Goal: Task Accomplishment & Management: Complete application form

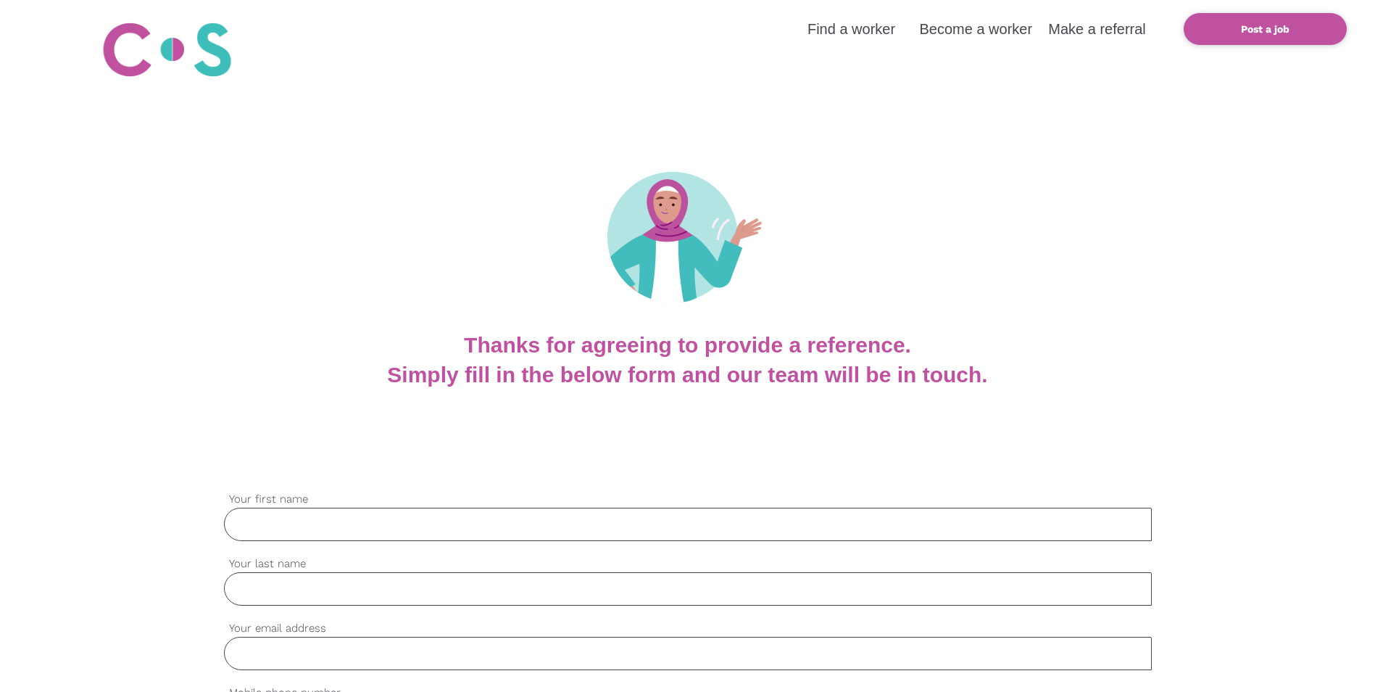
click at [336, 531] on input "Your first name" at bounding box center [688, 524] width 928 height 33
type input "Michelle"
type input "Rogers"
type input "michelle.rogers@health.nsw.gov.au"
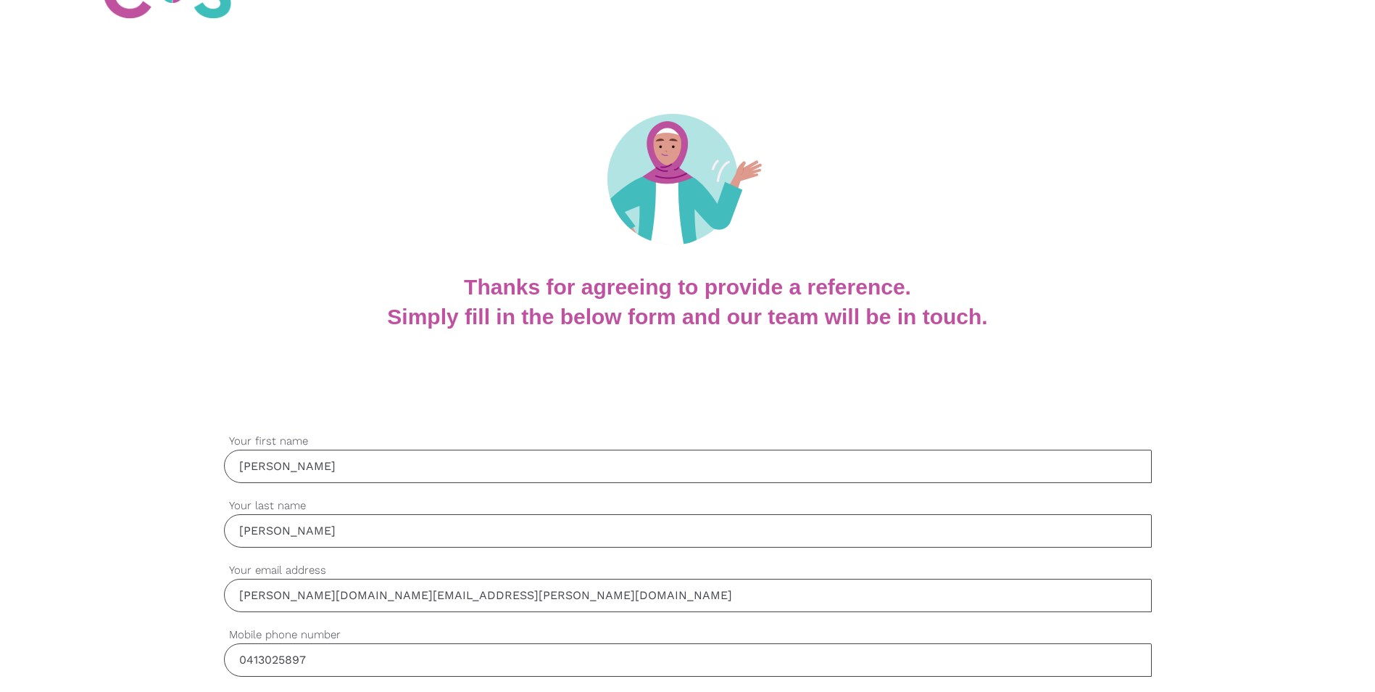
scroll to position [145, 0]
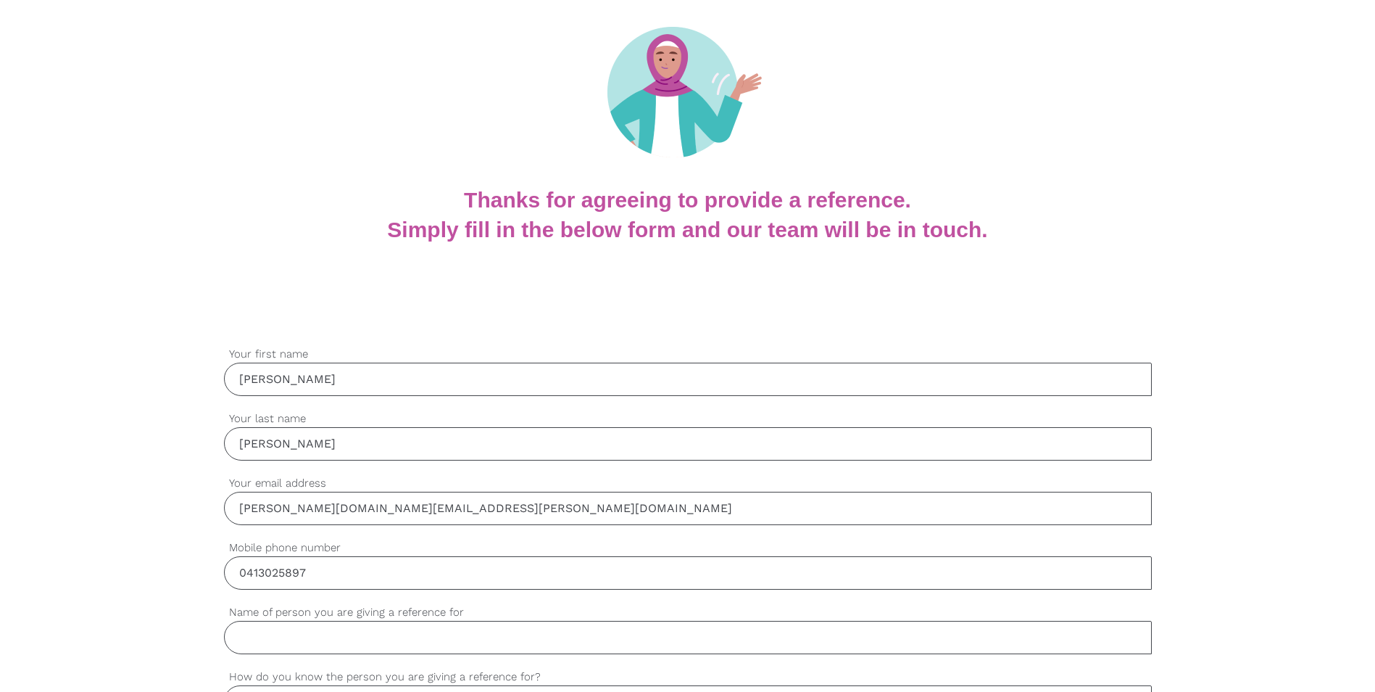
click at [337, 574] on input "0413025897" at bounding box center [688, 572] width 928 height 33
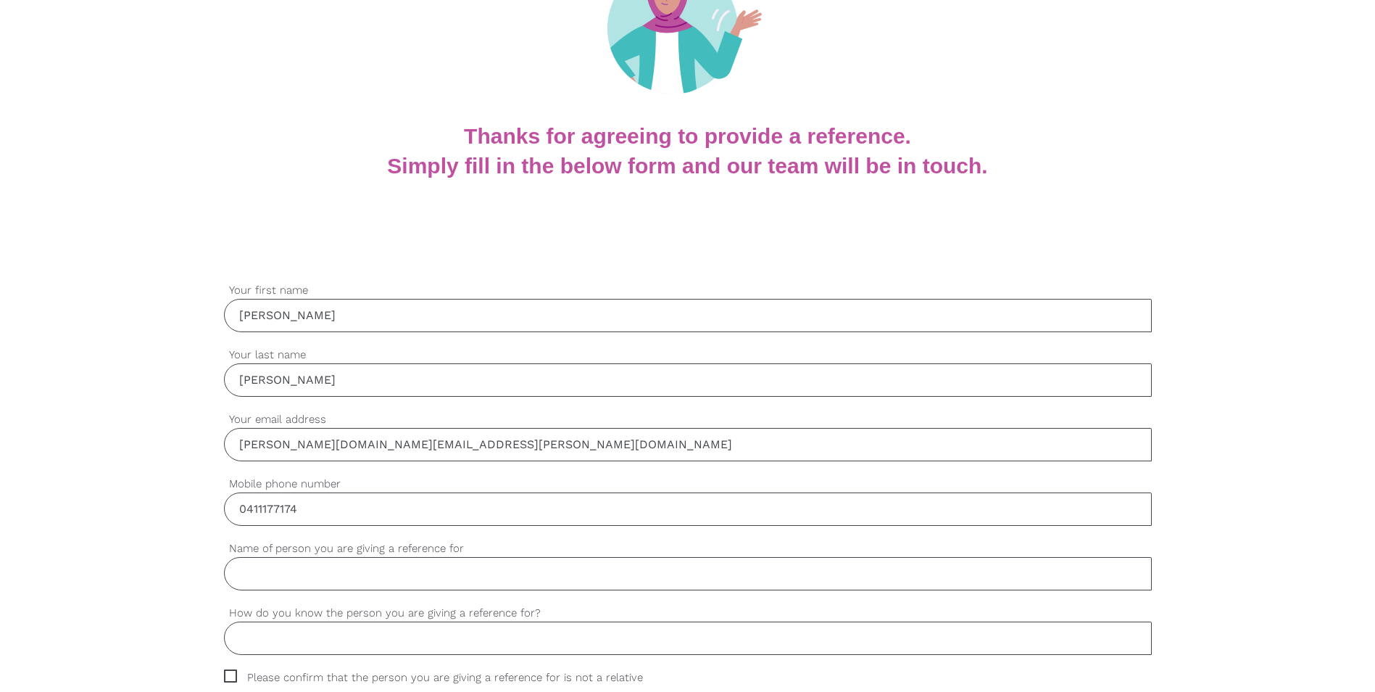
scroll to position [290, 0]
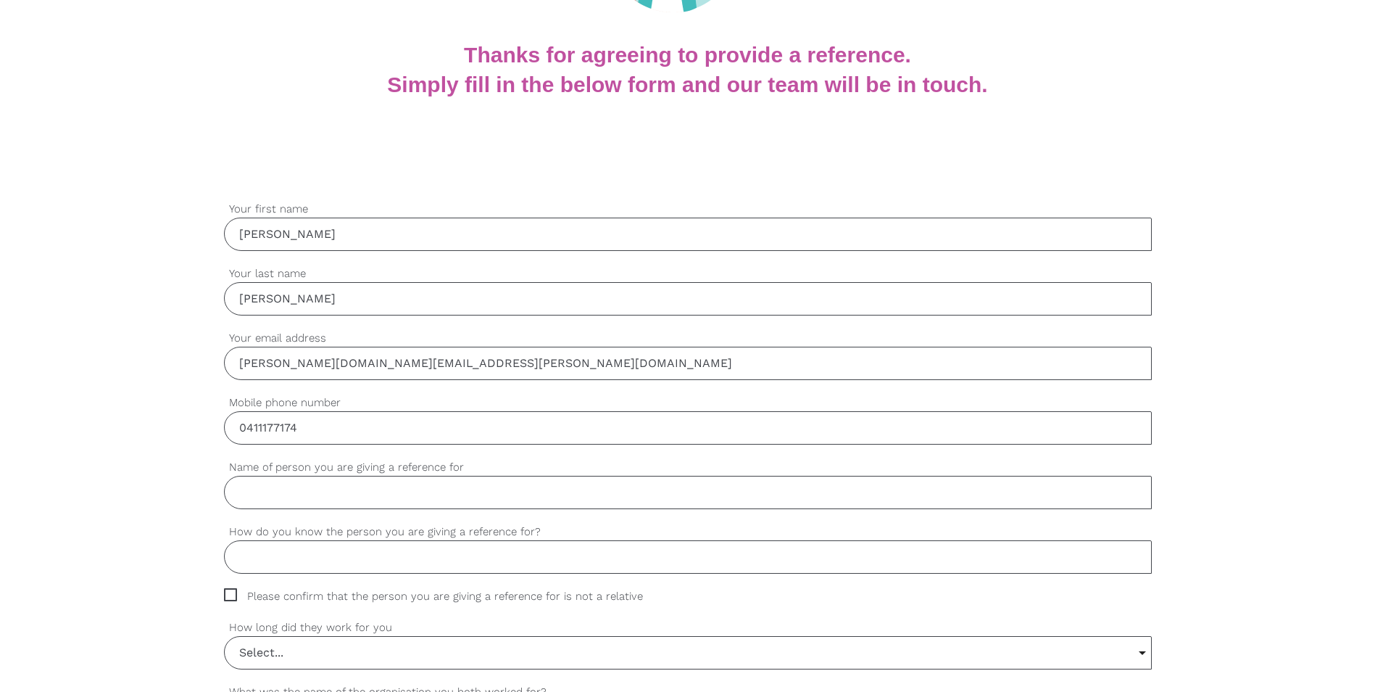
type input "0411177174"
click at [323, 494] on input "Name of person you are giving a reference for" at bounding box center [688, 492] width 928 height 33
type input "Lara Gardinger"
click at [353, 563] on input "How do you know the person you are giving a reference for?" at bounding box center [688, 556] width 928 height 33
type input "Workplace"
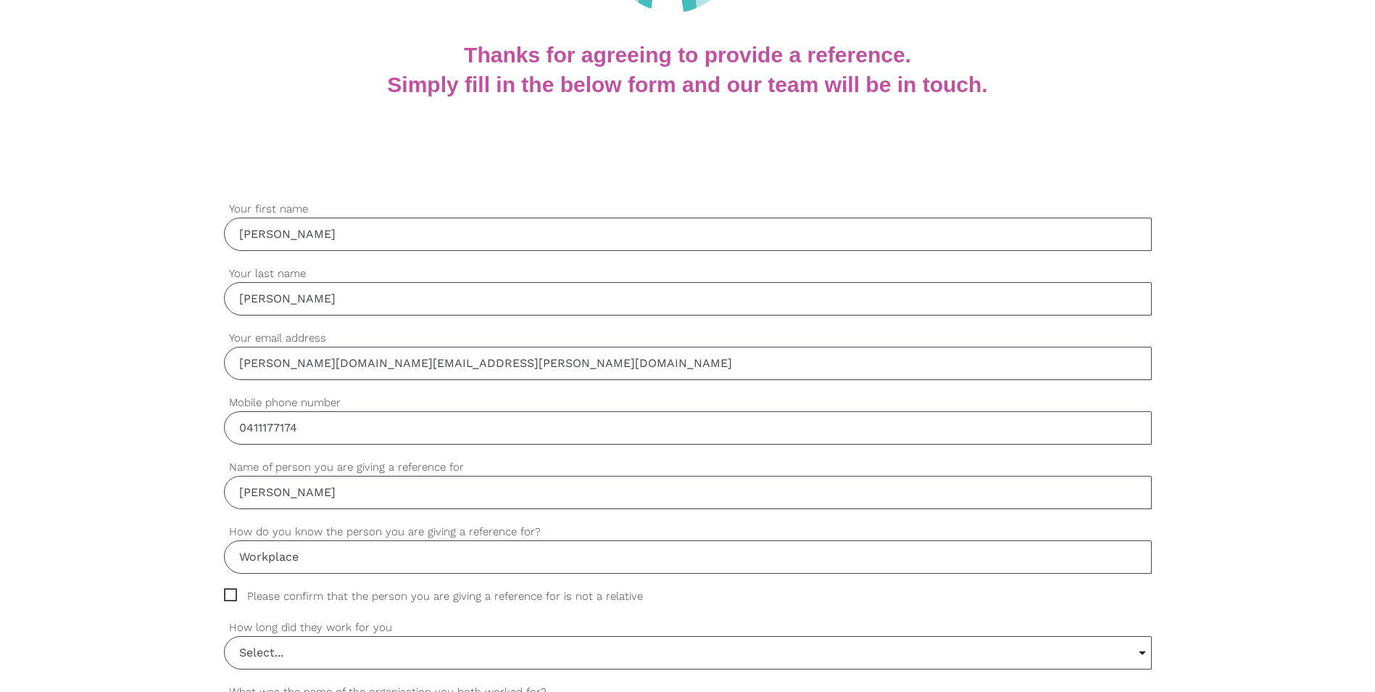
click at [231, 595] on span "Please confirm that the person you are giving a reference for is not a relative" at bounding box center [447, 596] width 447 height 17
click at [231, 595] on input "Please confirm that the person you are giving a reference for is not a relative" at bounding box center [228, 592] width 9 height 9
checkbox input "true"
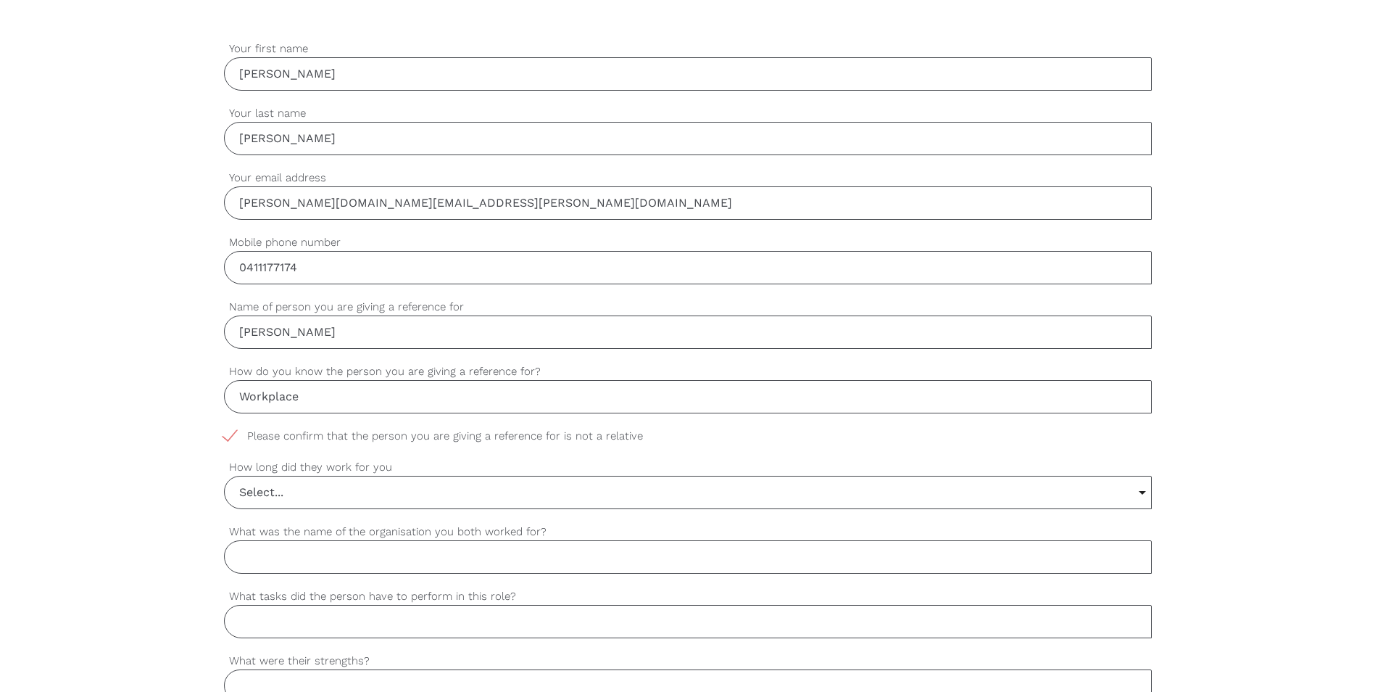
scroll to position [508, 0]
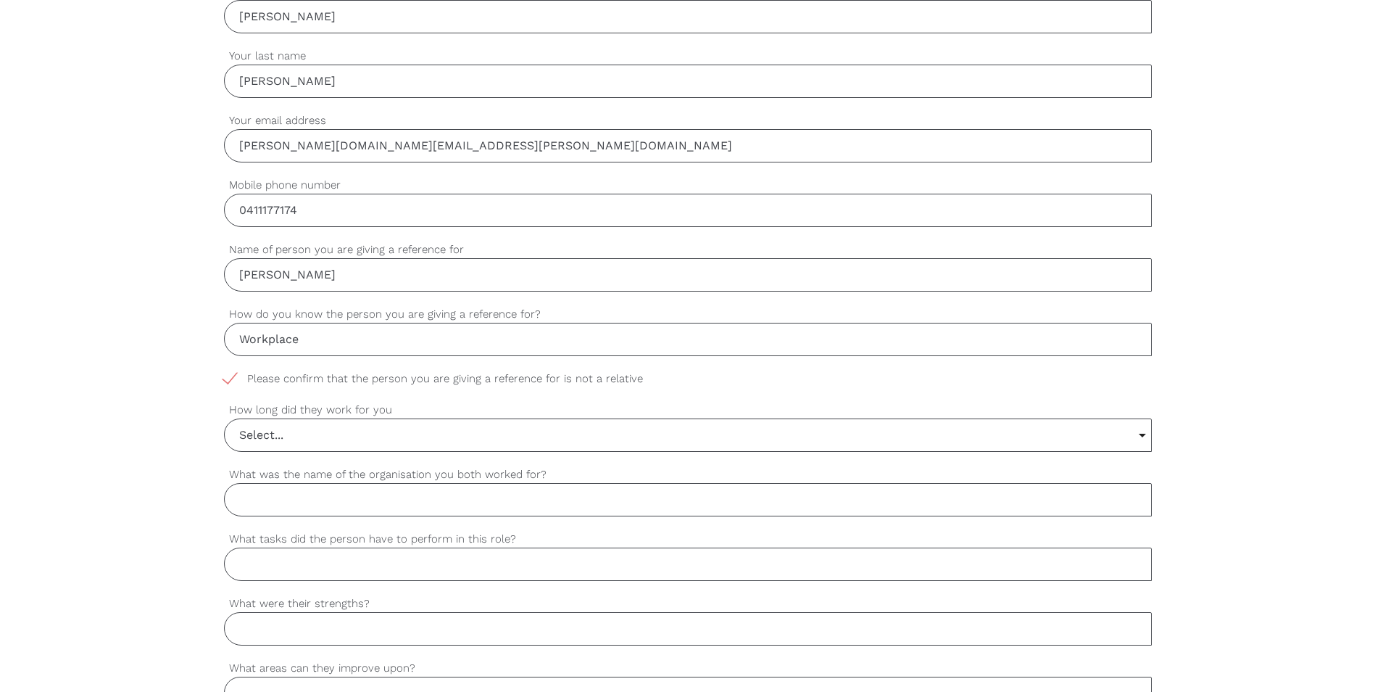
click at [1144, 432] on input "Select..." at bounding box center [688, 435] width 927 height 32
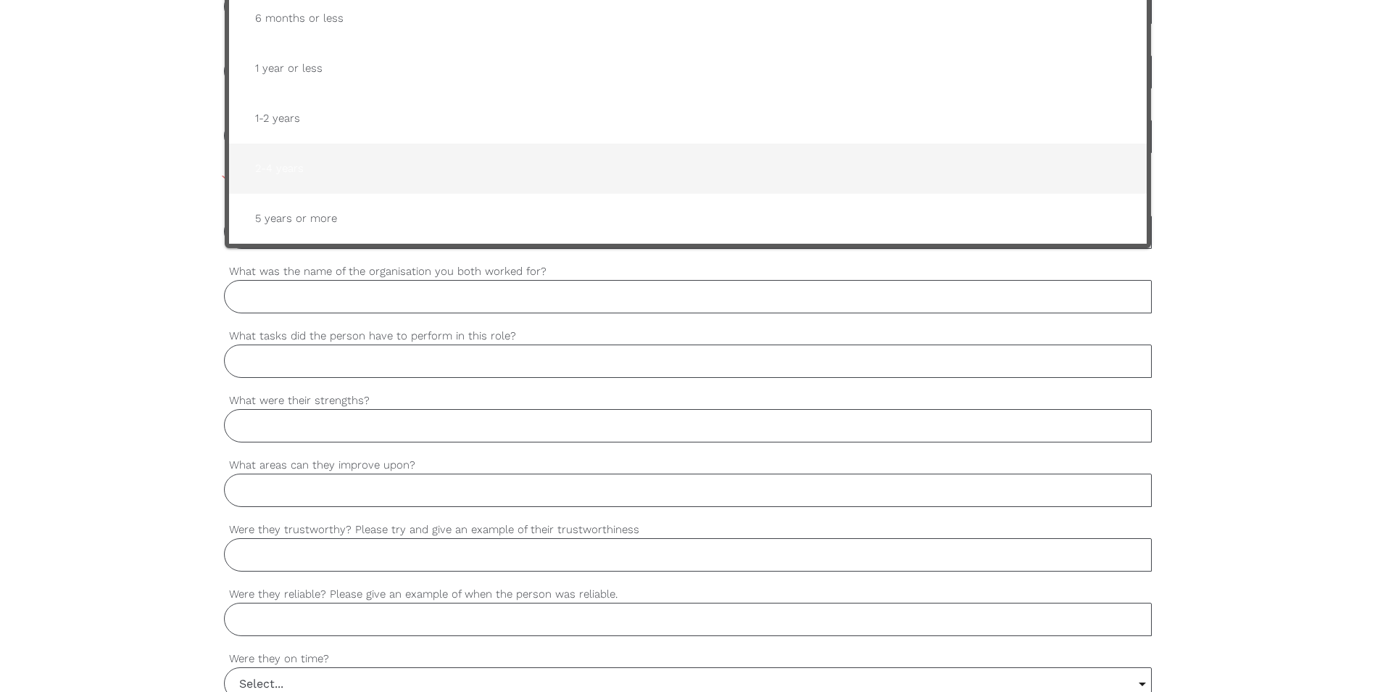
scroll to position [725, 0]
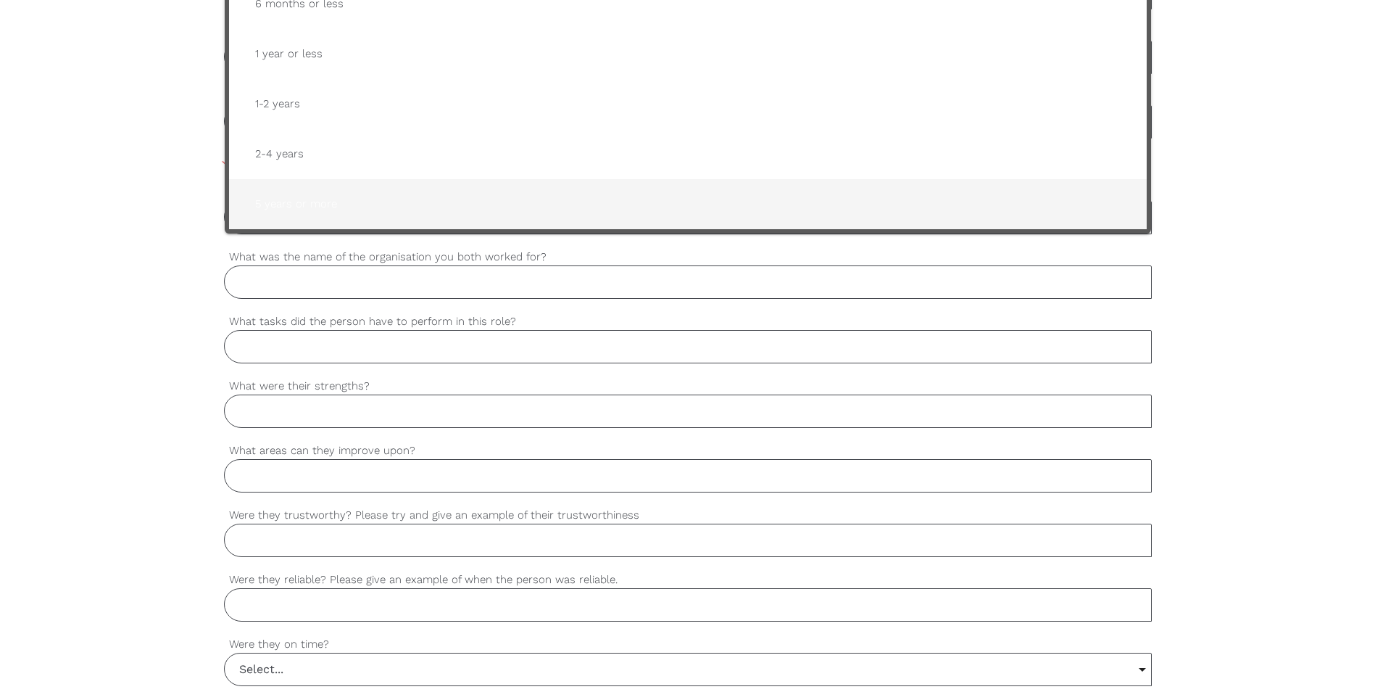
click at [339, 191] on span "5 years or more" at bounding box center [688, 204] width 889 height 36
type input "5 years or more"
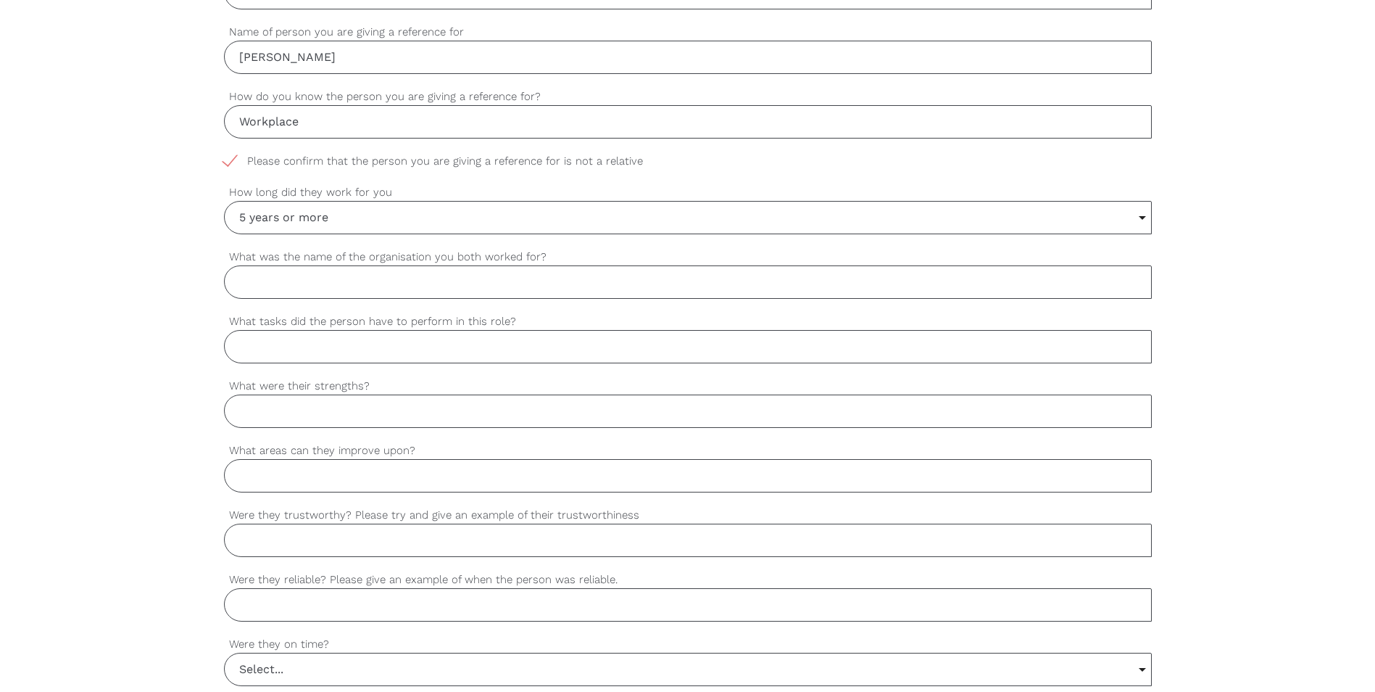
click at [374, 278] on input "What was the name of the organisation you both worked for?" at bounding box center [688, 281] width 928 height 33
type input "NSW Health , The Wollongong Hospital"
click at [352, 349] on input "What tasks did the person have to perform in this role?" at bounding box center [688, 346] width 928 height 33
click at [620, 347] on input "Worked as a Registered nurse for Hospital in the home service ," at bounding box center [688, 346] width 928 height 33
type input "Worked as a Registered nurse for Hospital in the home service ,"
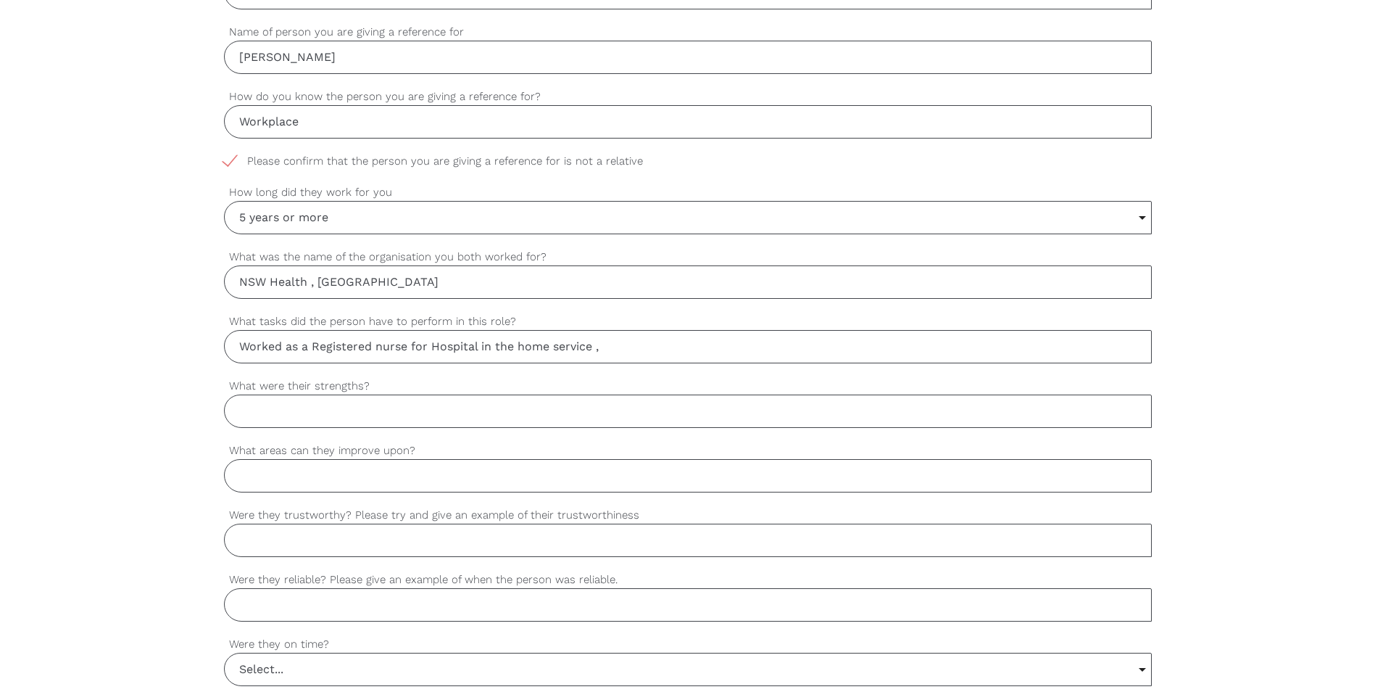
click at [366, 409] on input "What were their strengths?" at bounding box center [688, 410] width 928 height 33
click at [697, 410] on input "Ability to communicate well with all members of the Multidisciplinary team" at bounding box center [688, 410] width 928 height 33
click at [268, 469] on input "What areas can they improve upon?" at bounding box center [688, 475] width 928 height 33
click at [851, 411] on input "Ability to communicate well with all members of the Multidisciplinary team and …" at bounding box center [688, 410] width 928 height 33
type input "Ability to communicate well with all members of the Multidisciplinary team and …"
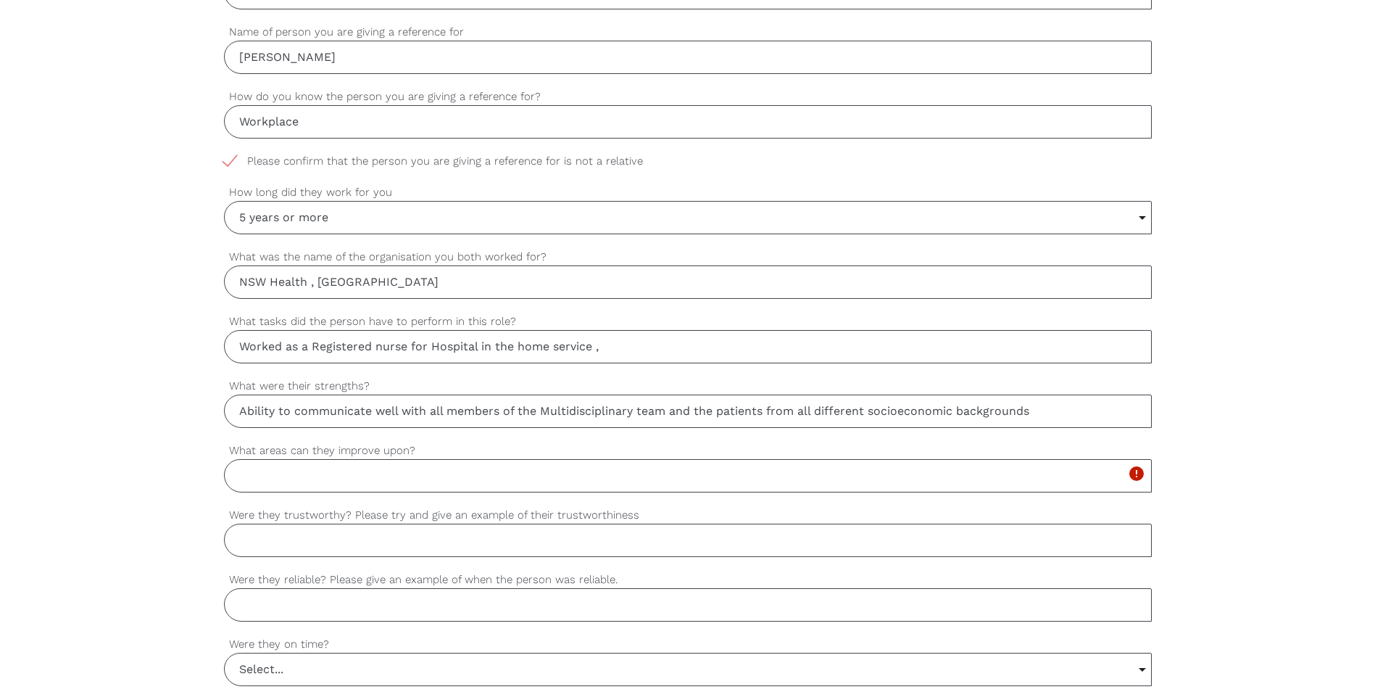
click at [344, 531] on input "Were they trustworthy? Please try and give an example of their trustworthiness" at bounding box center [688, 540] width 928 height 33
type input "Lara has always worked within the guidelines of her national registration and t…"
click at [342, 600] on input "Were they reliable? Please give an example of when the person was reliable." at bounding box center [688, 604] width 928 height 33
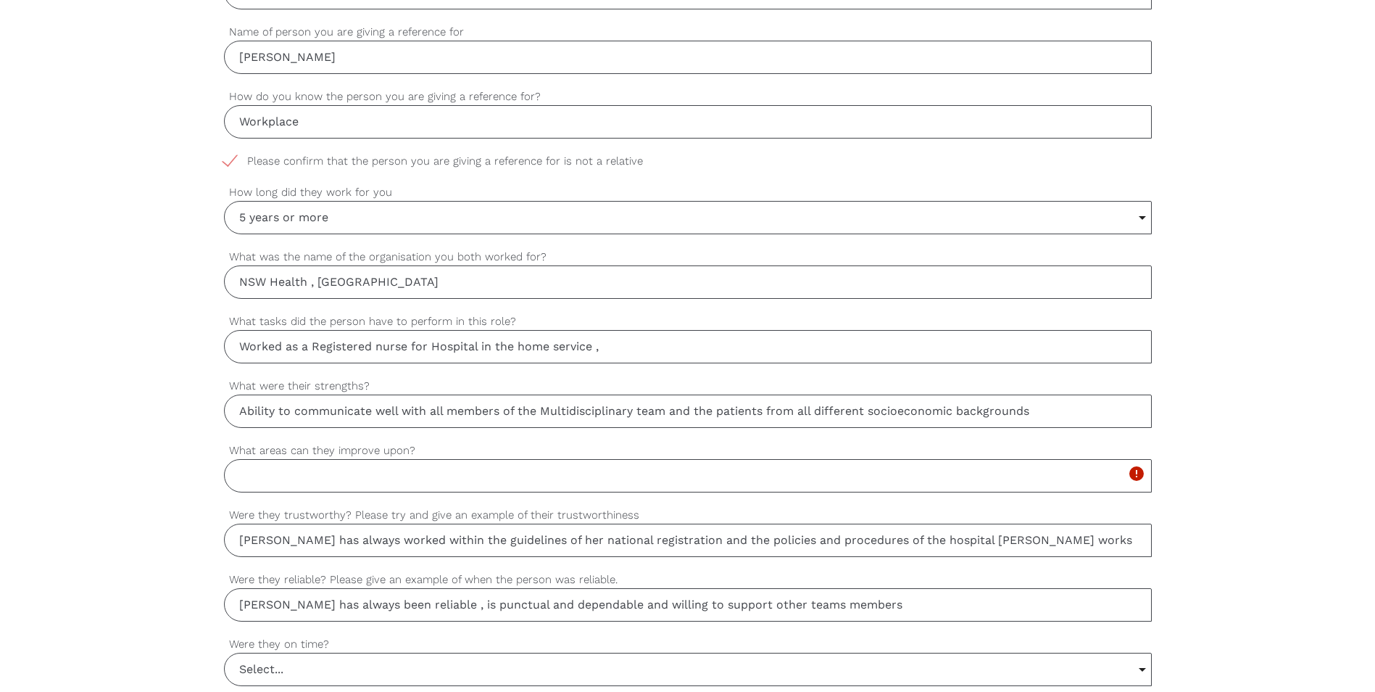
click at [513, 603] on input "Lara has always been reliable , is punctual and dependable and willing to suppo…" at bounding box center [688, 604] width 928 height 33
click at [431, 605] on input "Lara has always been reliable , is punctual, dependable and willing to support …" at bounding box center [688, 604] width 928 height 33
click at [542, 611] on input "Lara has always been reliable , punctual, dependable and willing to support oth…" at bounding box center [688, 604] width 928 height 33
click at [637, 610] on input "Lara has always been reliable , punctual, dependable and flexible and willing t…" at bounding box center [688, 604] width 928 height 33
click at [909, 605] on input "Lara has always been reliable , punctual, dependable and flexible She is willin…" at bounding box center [688, 604] width 928 height 33
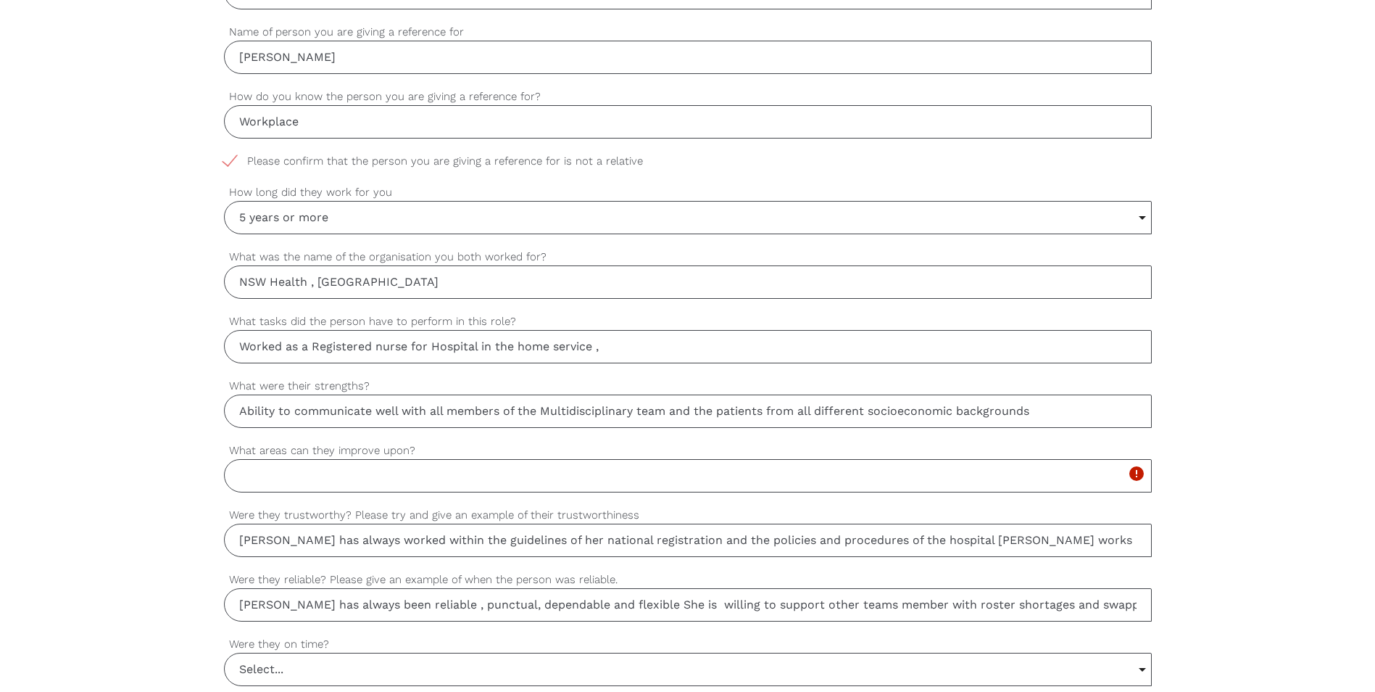
type input "Lara has always been reliable , punctual, dependable and flexible She is willin…"
click at [307, 662] on input "Select..." at bounding box center [688, 669] width 927 height 32
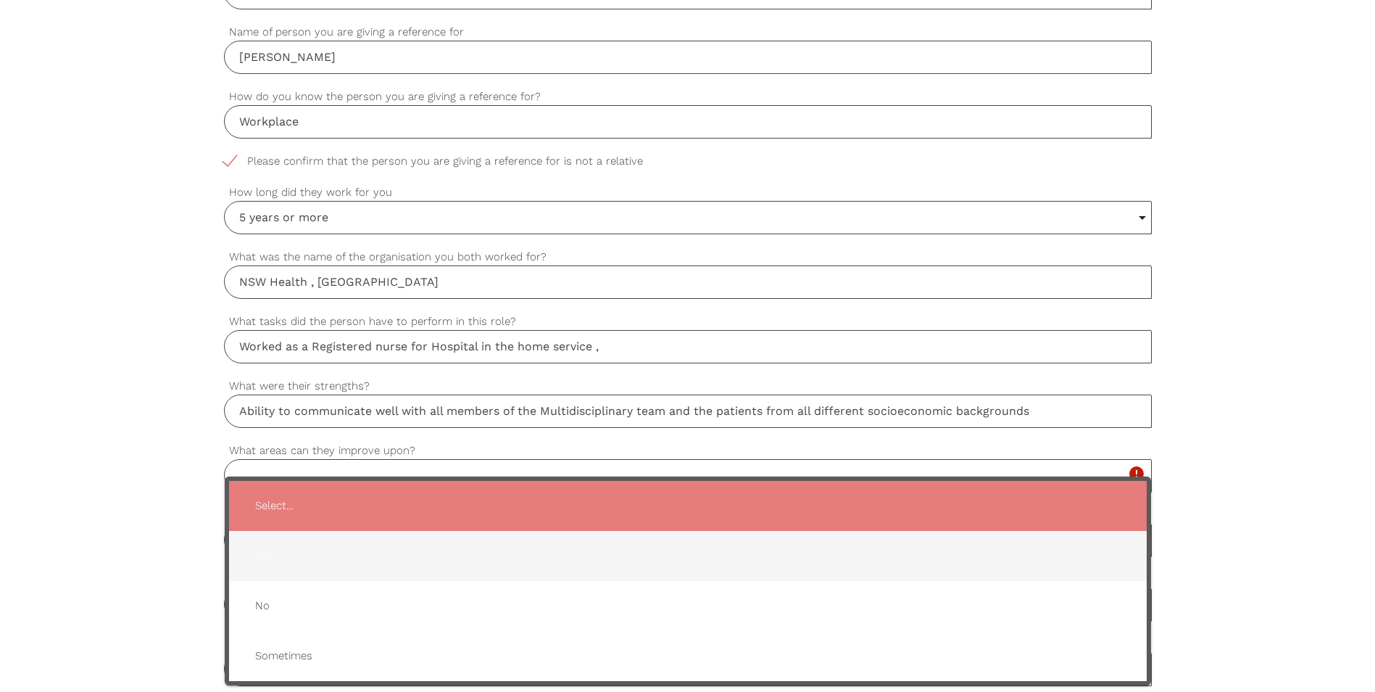
click at [293, 553] on span "Yes" at bounding box center [688, 556] width 889 height 36
type input "Yes"
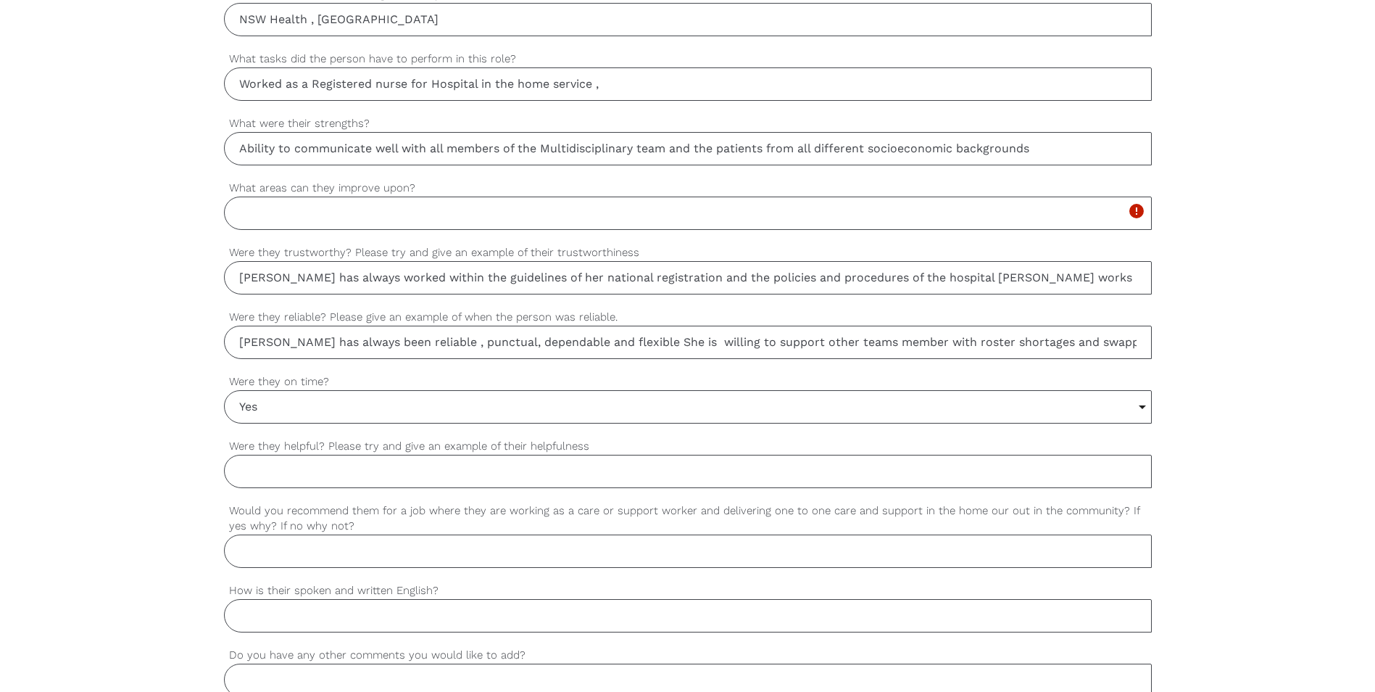
scroll to position [1015, 0]
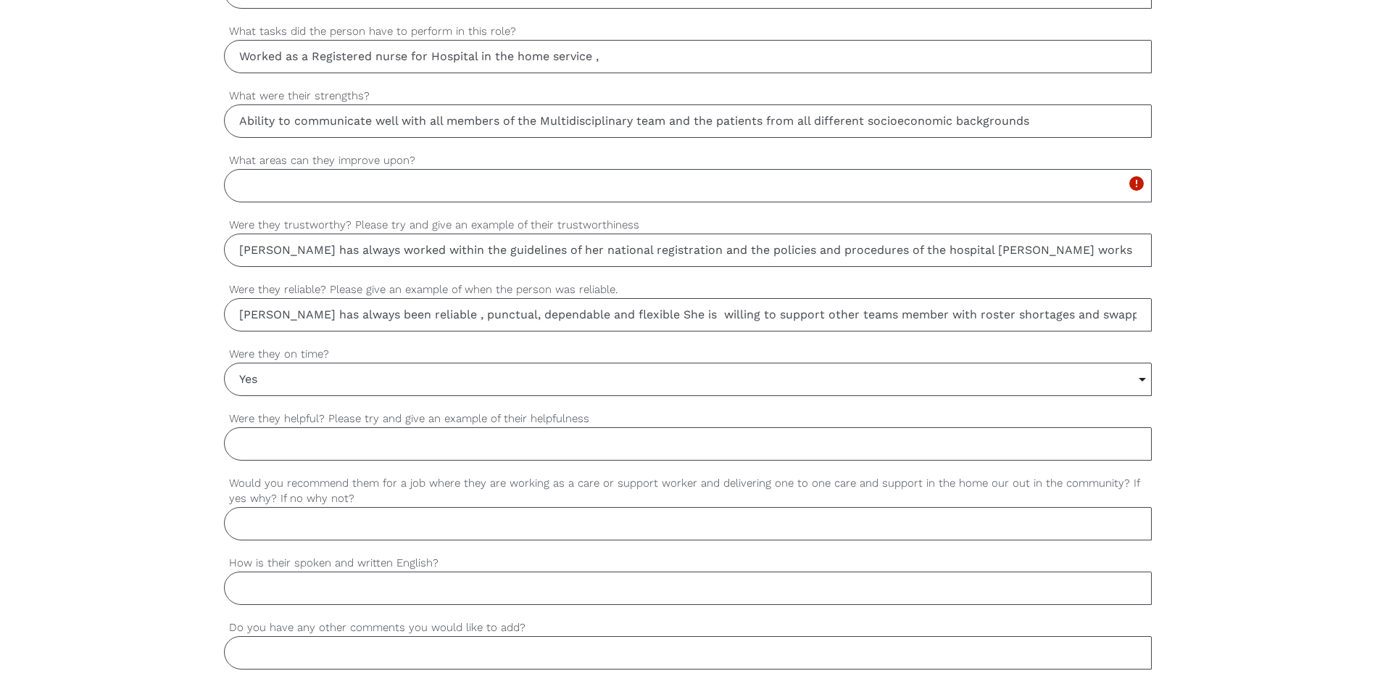
click at [456, 452] on input "Were they helpful? Please try and give an example of their helpfulness" at bounding box center [688, 443] width 928 height 33
click at [595, 448] on input "Lara is a well respected and popular member of the team ." at bounding box center [688, 443] width 928 height 33
type input "Lara is a well respected and popular member of the team ."
click at [336, 510] on input "Would you recommend them for a job where they are working as a care or support …" at bounding box center [688, 523] width 928 height 33
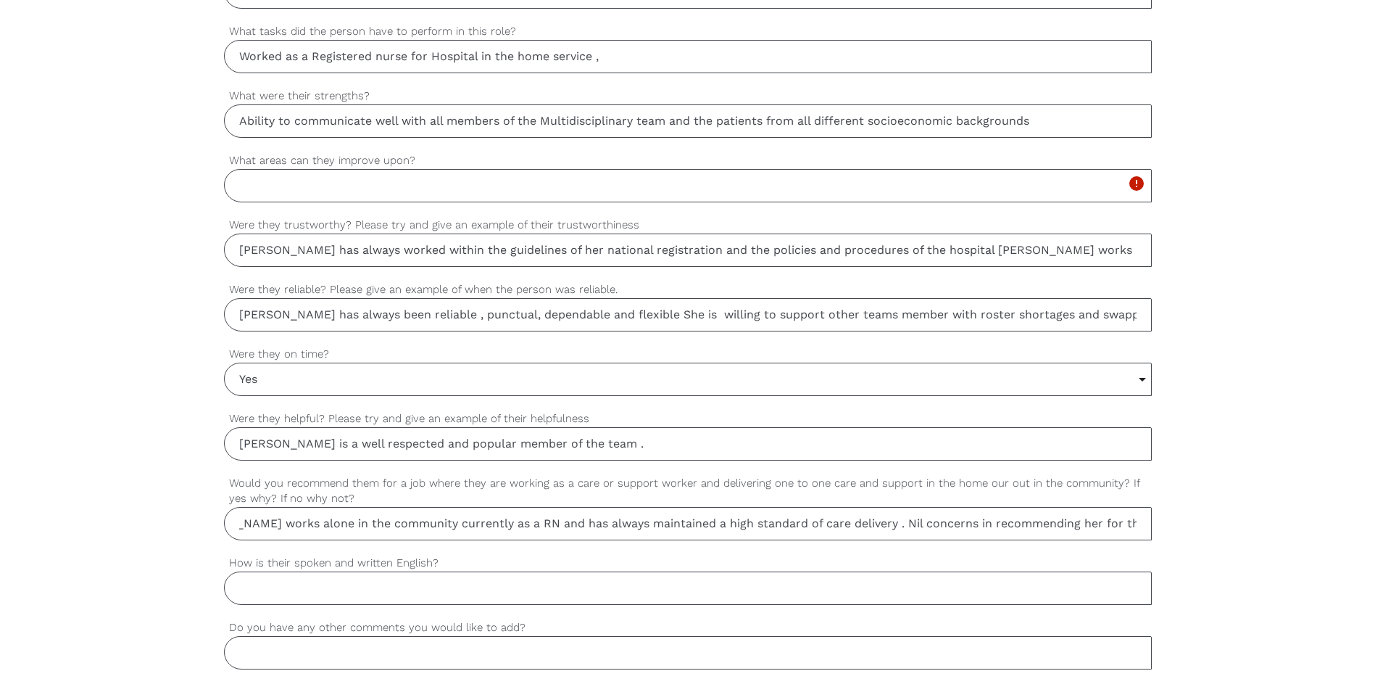
scroll to position [0, 86]
drag, startPoint x: 1114, startPoint y: 524, endPoint x: 1166, endPoint y: 513, distance: 53.3
drag, startPoint x: 1166, startPoint y: 513, endPoint x: 1086, endPoint y: 463, distance: 94.5
click at [1072, 416] on label "Were they helpful? Please try and give an example of their helpfulness" at bounding box center [688, 418] width 928 height 17
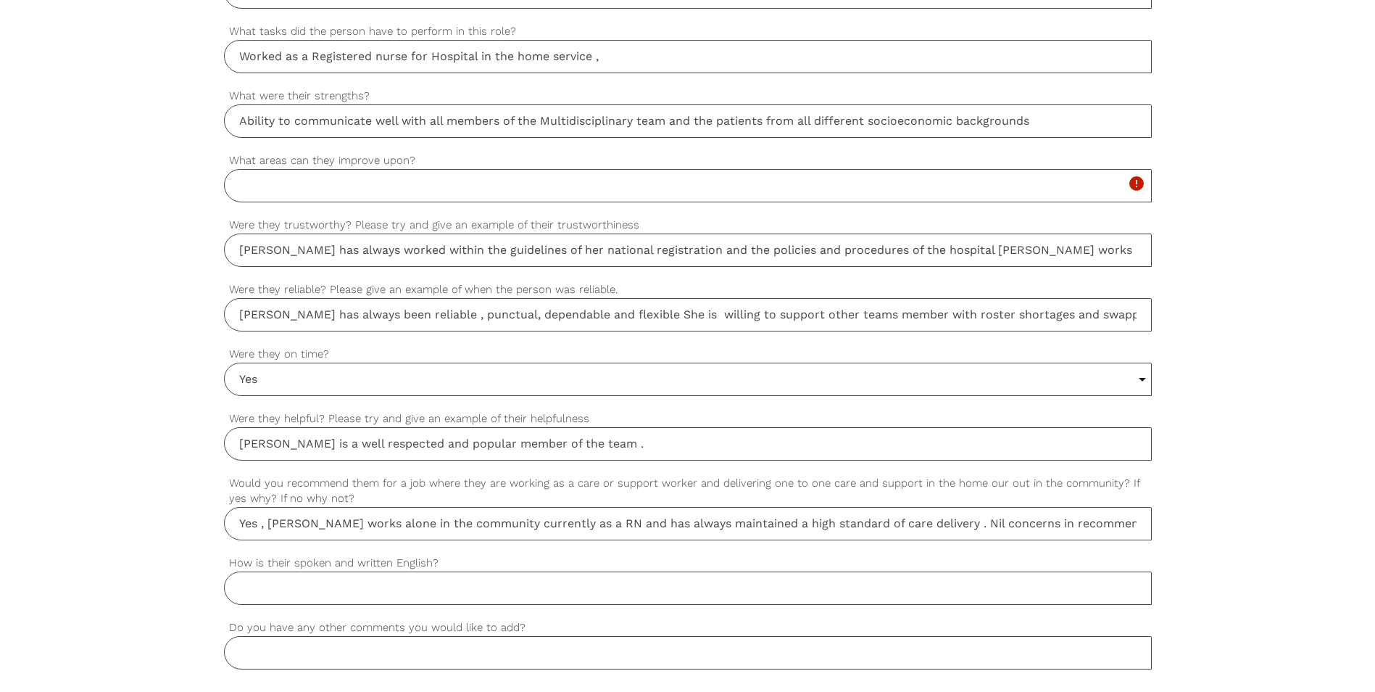
click at [1072, 427] on input "Lara is a well respected and popular member of the team ." at bounding box center [688, 443] width 928 height 33
click at [1138, 520] on input "Yes , Lara works alone in the community currently as a RN and has always mainta…" at bounding box center [688, 523] width 928 height 33
type input "Yes , Lara works alone in the community currently as a RN and has always mainta…"
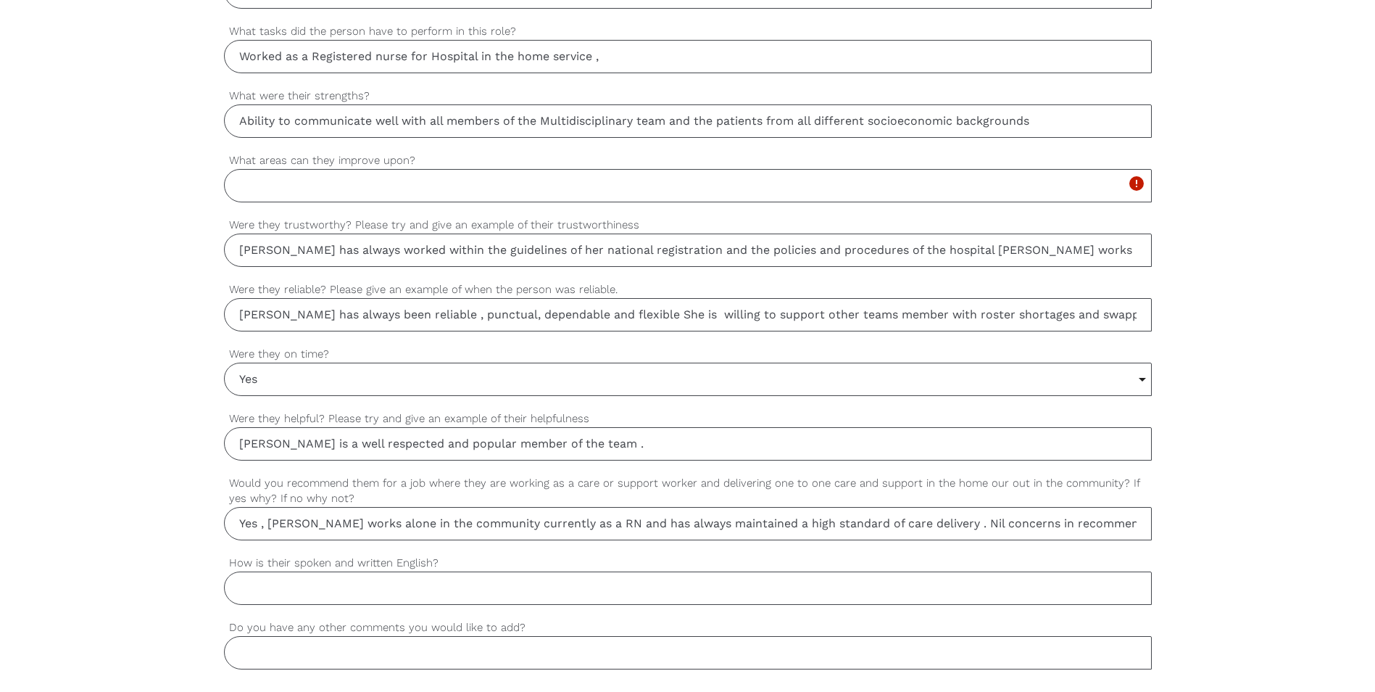
click at [587, 443] on input "Lara is a well respected and popular member of the team ." at bounding box center [688, 443] width 928 height 33
click at [376, 588] on input "How is their spoken and written English?" at bounding box center [688, 587] width 928 height 33
type input "e"
click at [263, 584] on input "Laras communication kills both verbal and documentation are of an excellent sta…" at bounding box center [688, 587] width 928 height 33
click at [368, 584] on input "Lara's communication kills both verbal and documentation are of an excellent st…" at bounding box center [688, 587] width 928 height 33
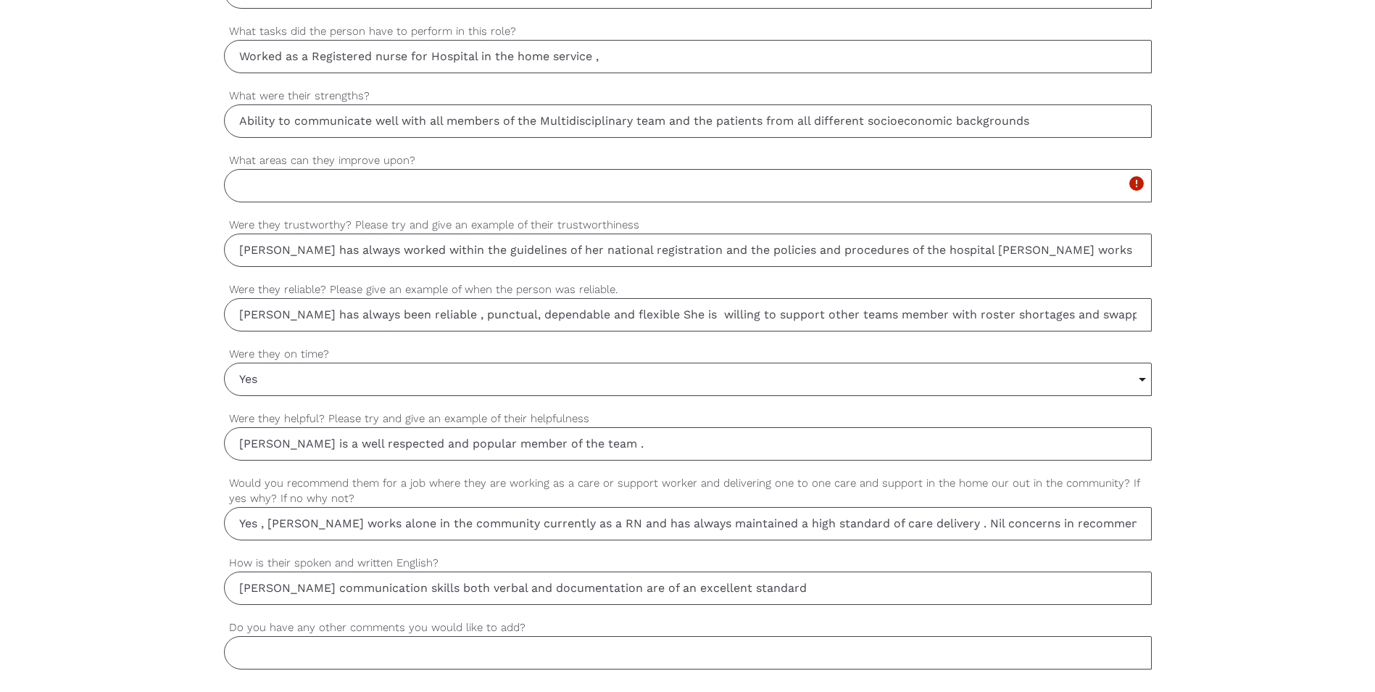
click at [581, 588] on input "Lara's communication skills both verbal and documentation are of an excellent s…" at bounding box center [688, 587] width 928 height 33
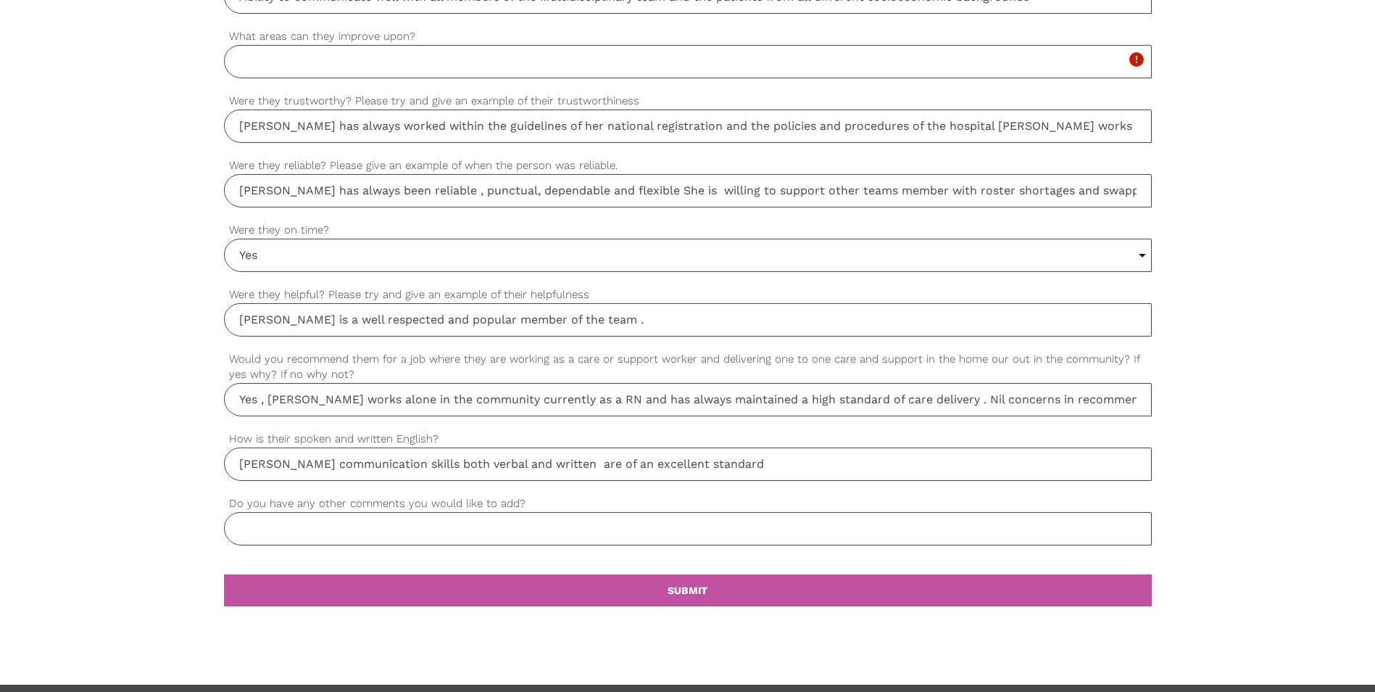
scroll to position [1160, 0]
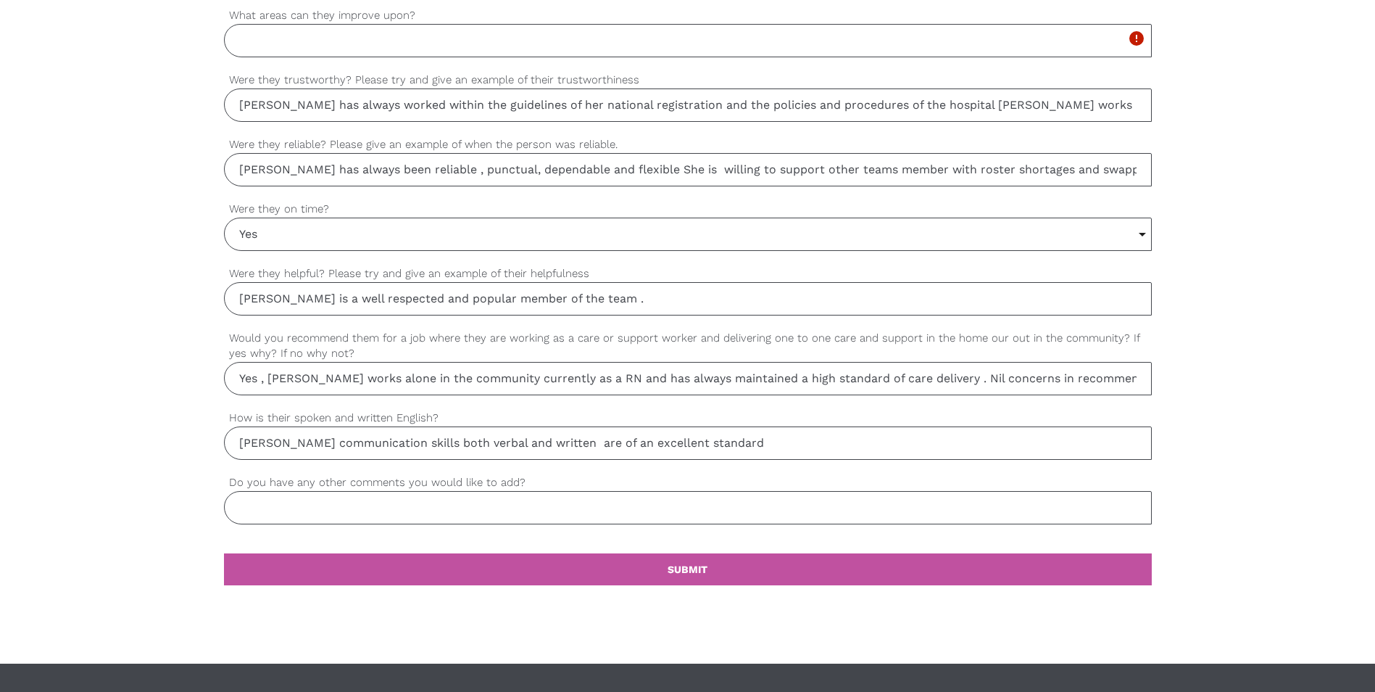
type input "Lara's communication skills both verbal and written are of an excellent standard"
click at [297, 513] on input "Do you have any other comments you would like to add?" at bounding box center [688, 507] width 928 height 33
type input "W"
drag, startPoint x: 922, startPoint y: 374, endPoint x: 1166, endPoint y: 377, distance: 244.4
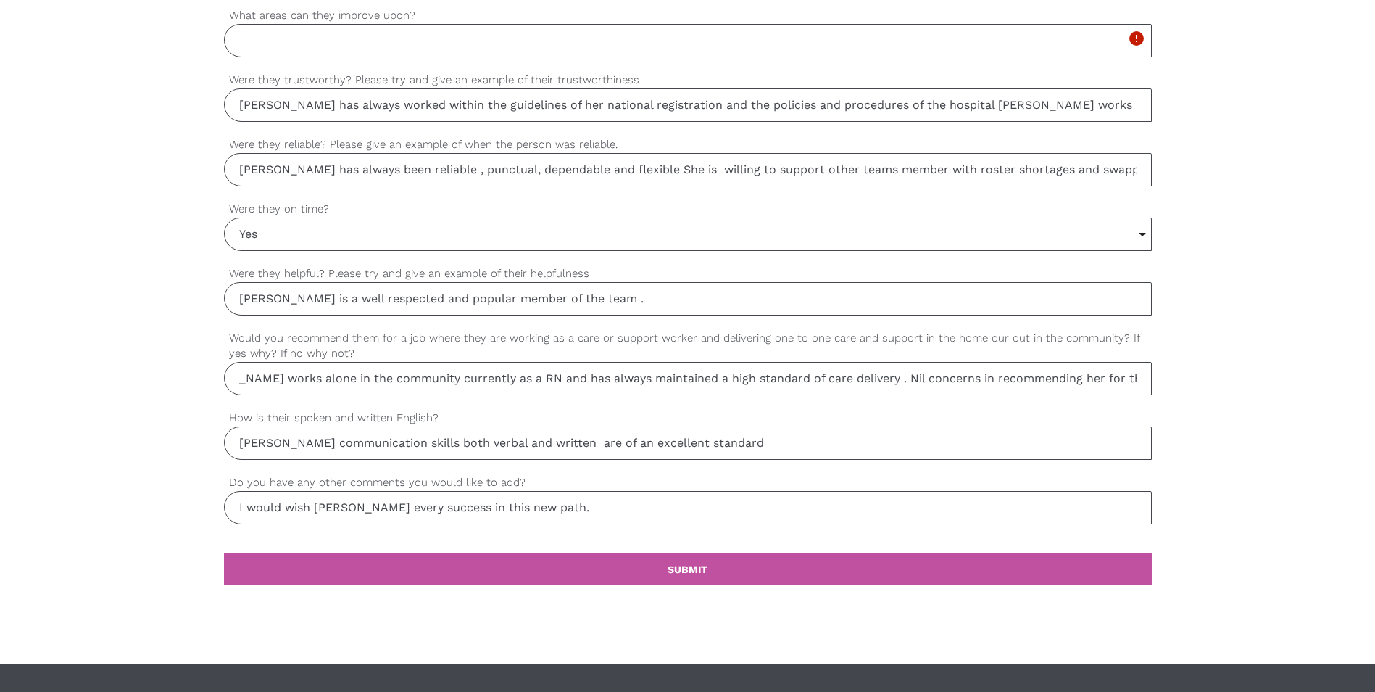
click at [568, 513] on input "I would wish Lara every success in this new path." at bounding box center [688, 507] width 928 height 33
paste input "Nil concerns in recommending her for this position"
type input "I would wish Lara every success in this new path. Nil concerns in recommending …"
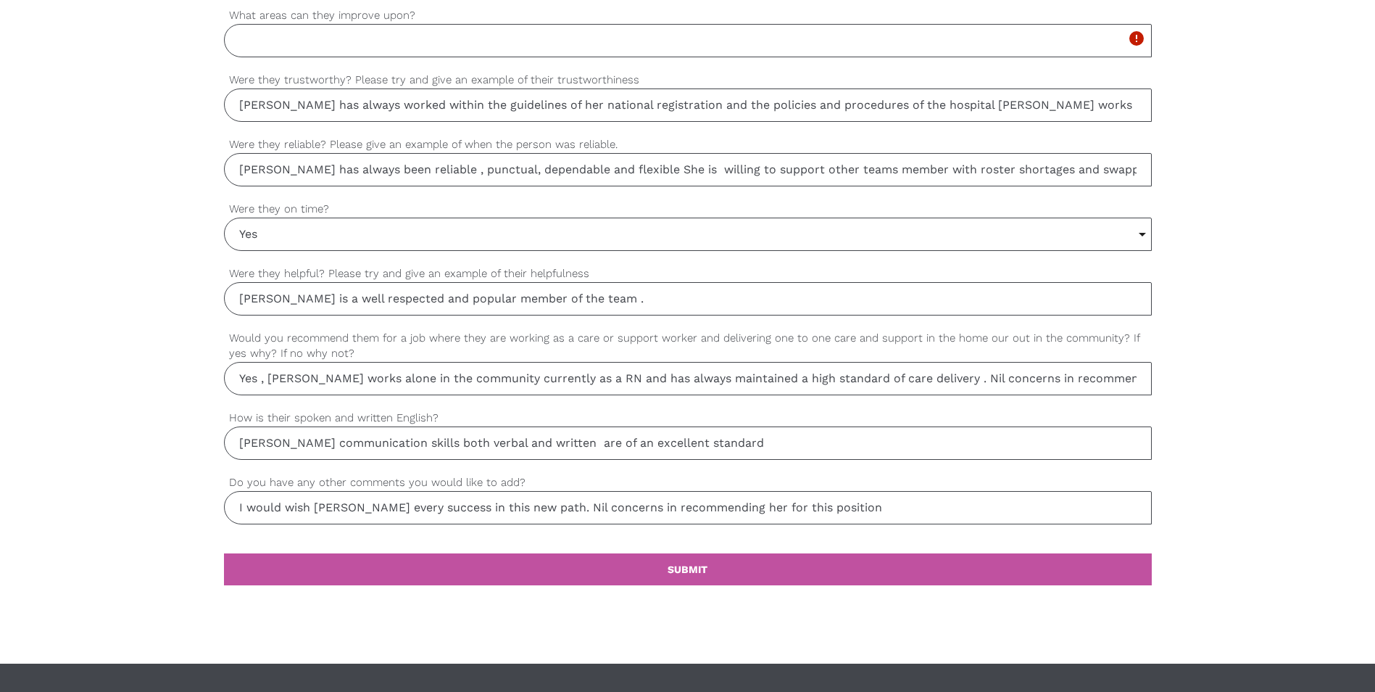
scroll to position [0, 80]
drag, startPoint x: 925, startPoint y: 378, endPoint x: 1164, endPoint y: 367, distance: 238.8
drag, startPoint x: 1164, startPoint y: 367, endPoint x: 1204, endPoint y: 431, distance: 75.6
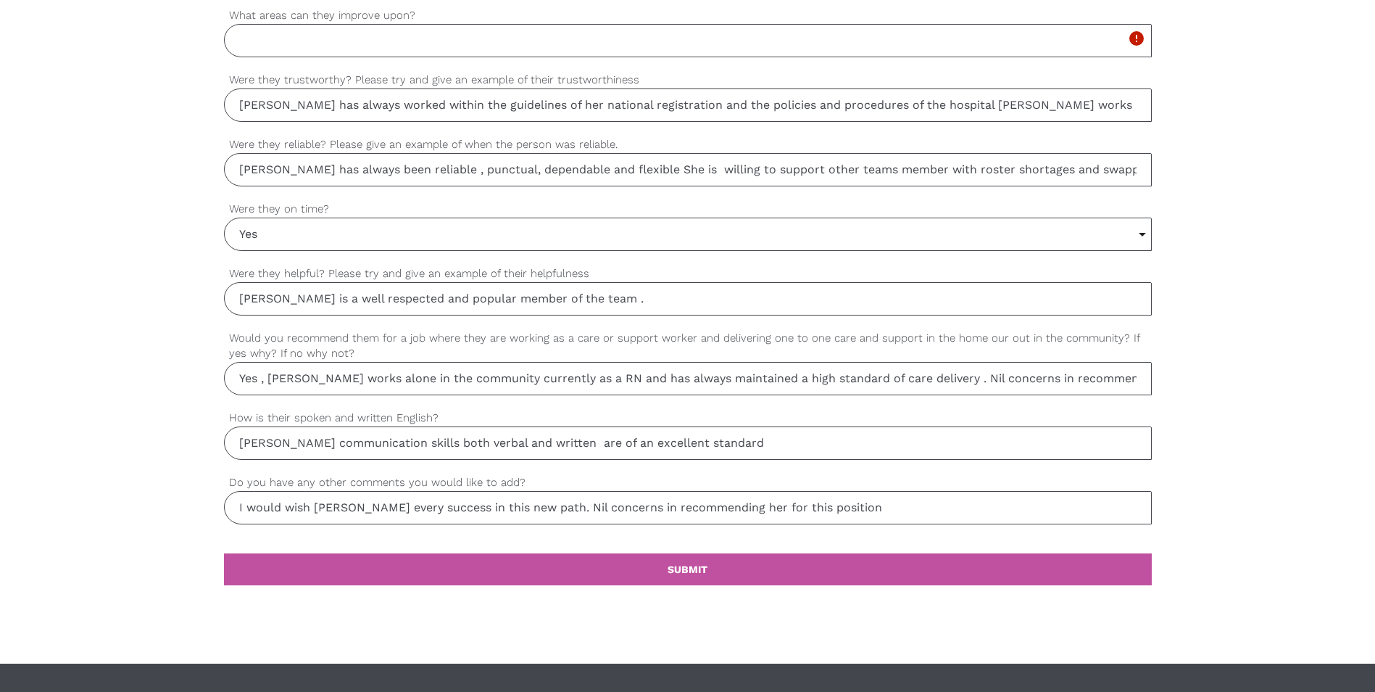
drag, startPoint x: 922, startPoint y: 375, endPoint x: 1138, endPoint y: 370, distance: 215.4
click at [1138, 370] on input "Yes , Lara works alone in the community currently as a RN and has always mainta…" at bounding box center [688, 378] width 928 height 33
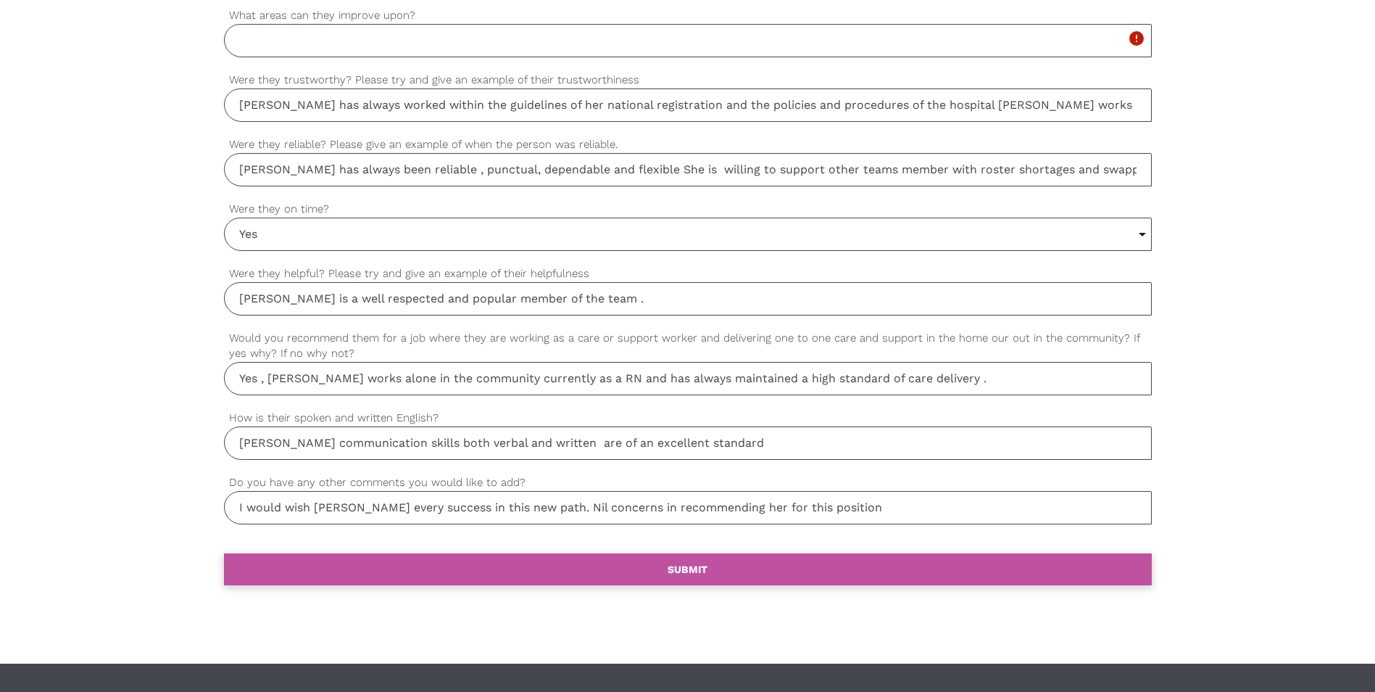
type input "Yes , Lara works alone in the community currently as a RN and has always mainta…"
click at [729, 564] on link "settings SUBMIT" at bounding box center [688, 569] width 928 height 32
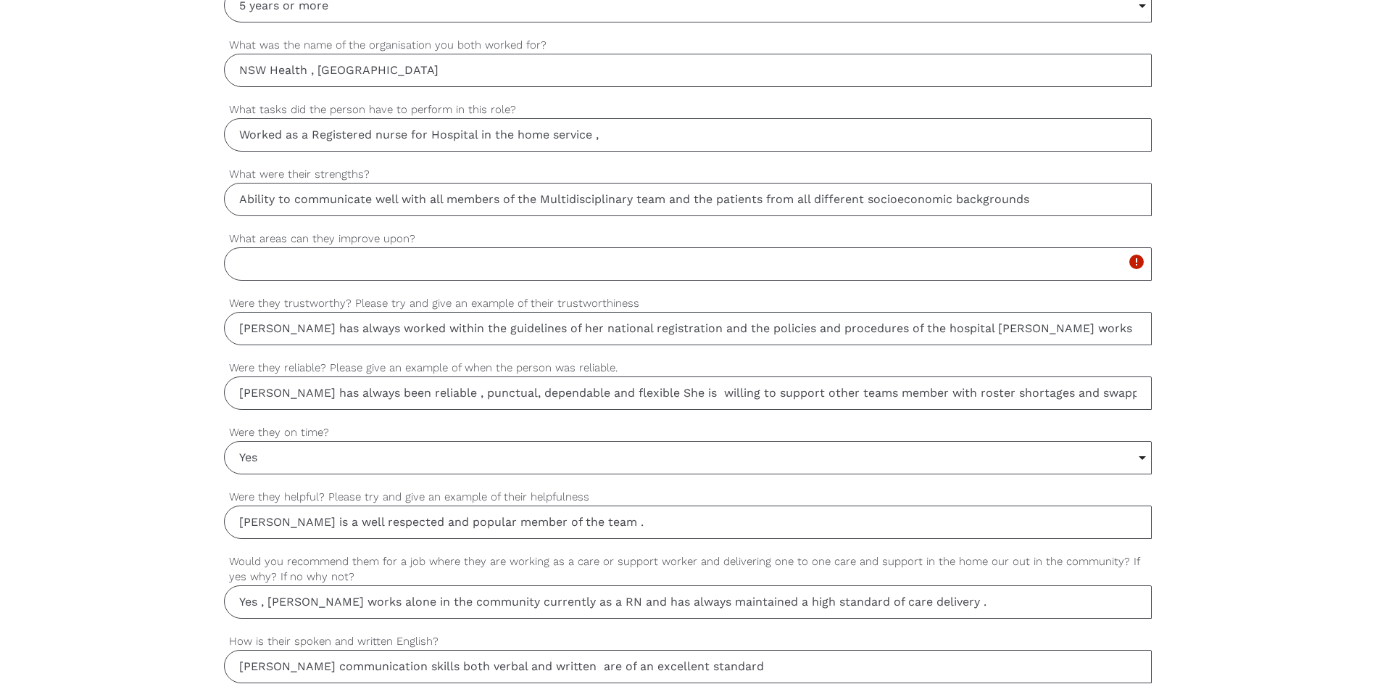
scroll to position [943, 0]
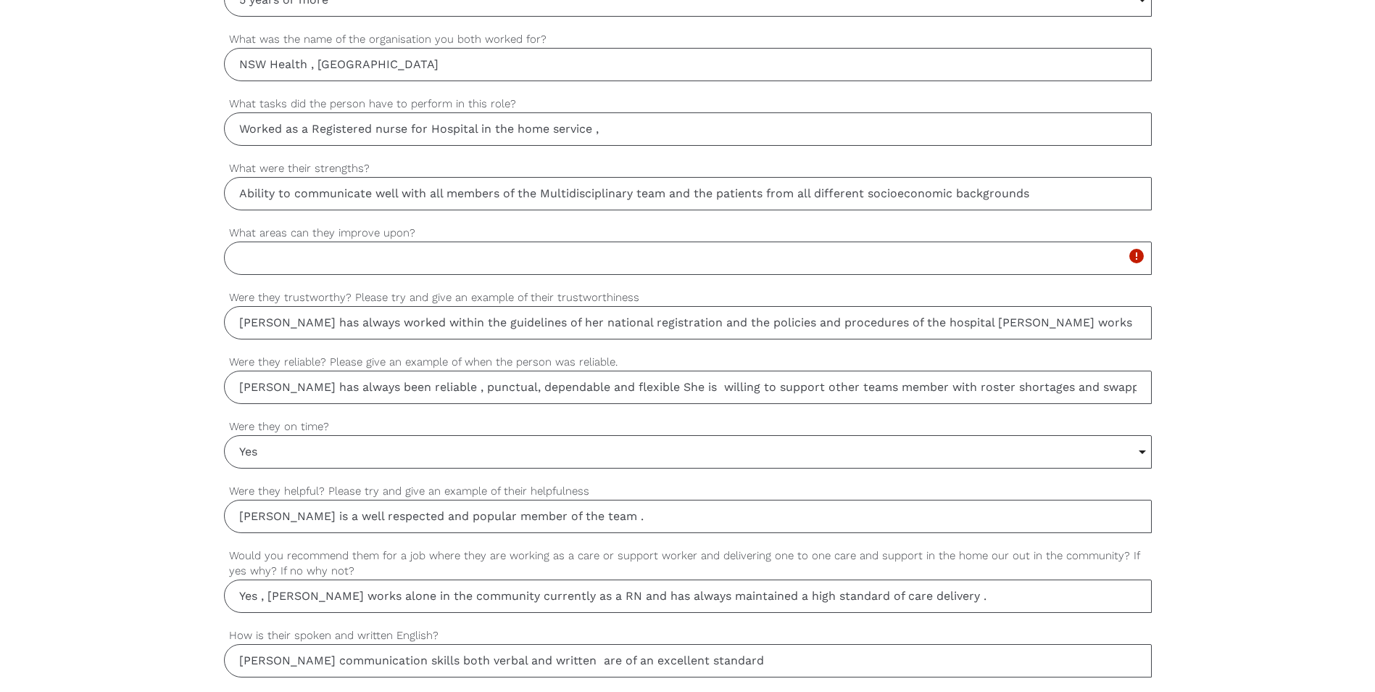
click at [374, 265] on input "What areas can they improve upon?" at bounding box center [688, 257] width 928 height 33
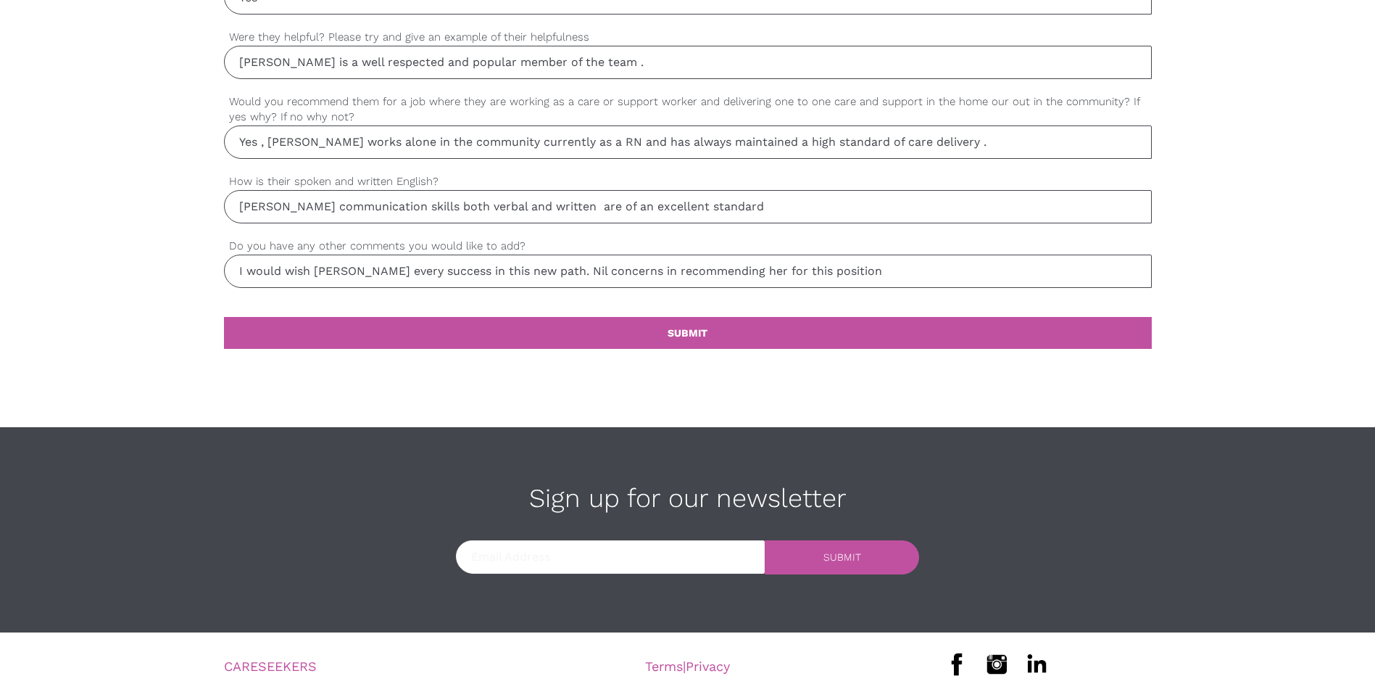
scroll to position [1406, 0]
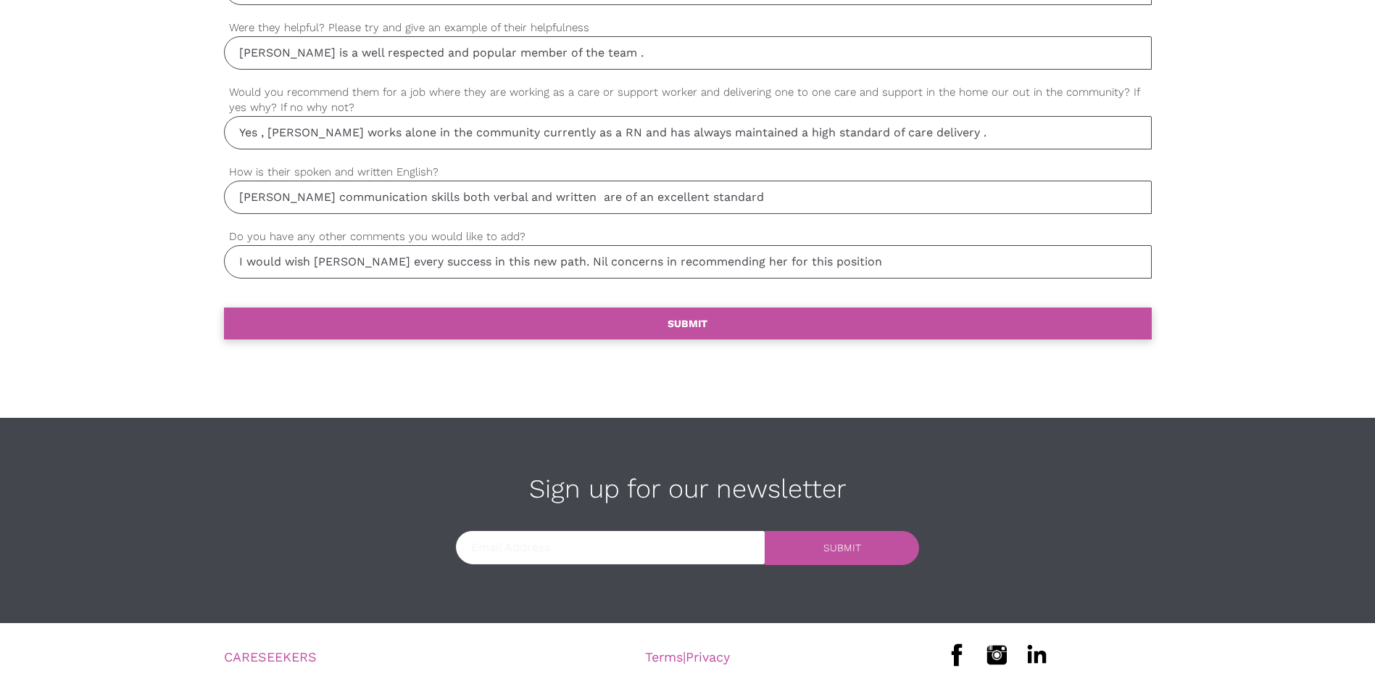
type input "At times Lara spends so much time with an individual client trying to meet all …"
click at [683, 325] on b "SUBMIT" at bounding box center [688, 324] width 40 height 12
